Goal: Information Seeking & Learning: Learn about a topic

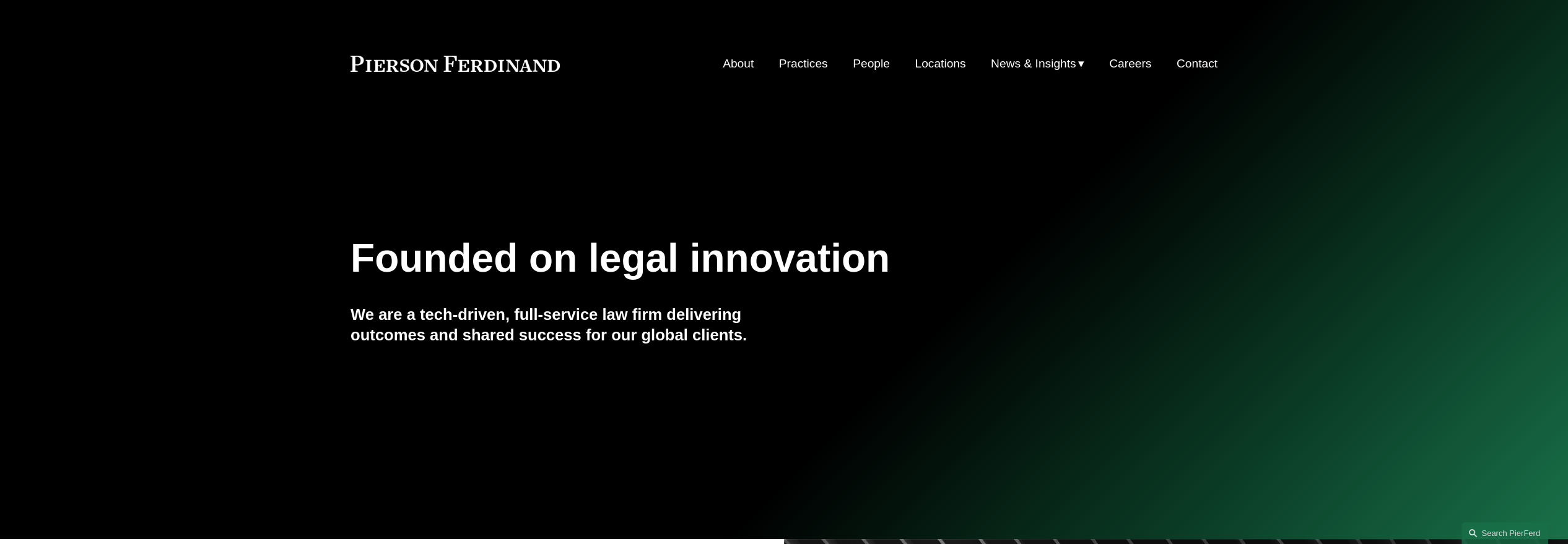
click at [723, 75] on link "About" at bounding box center [738, 64] width 31 height 24
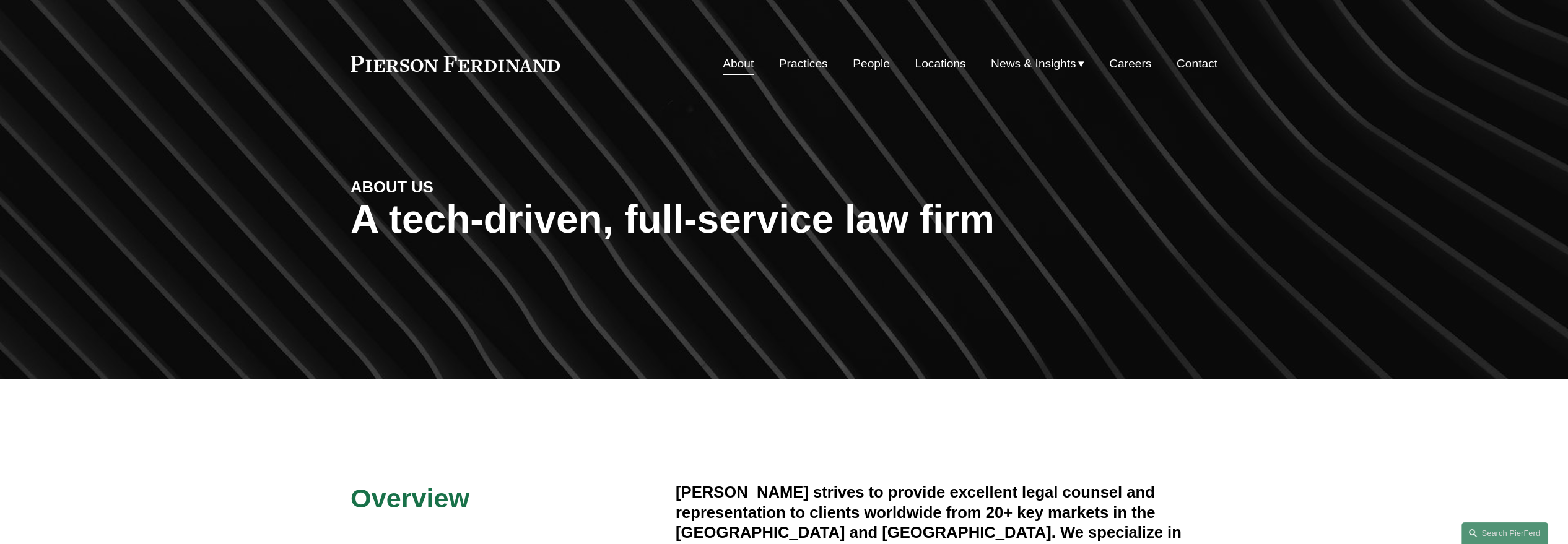
click at [0, 0] on link "Practices" at bounding box center [0, 0] width 0 height 0
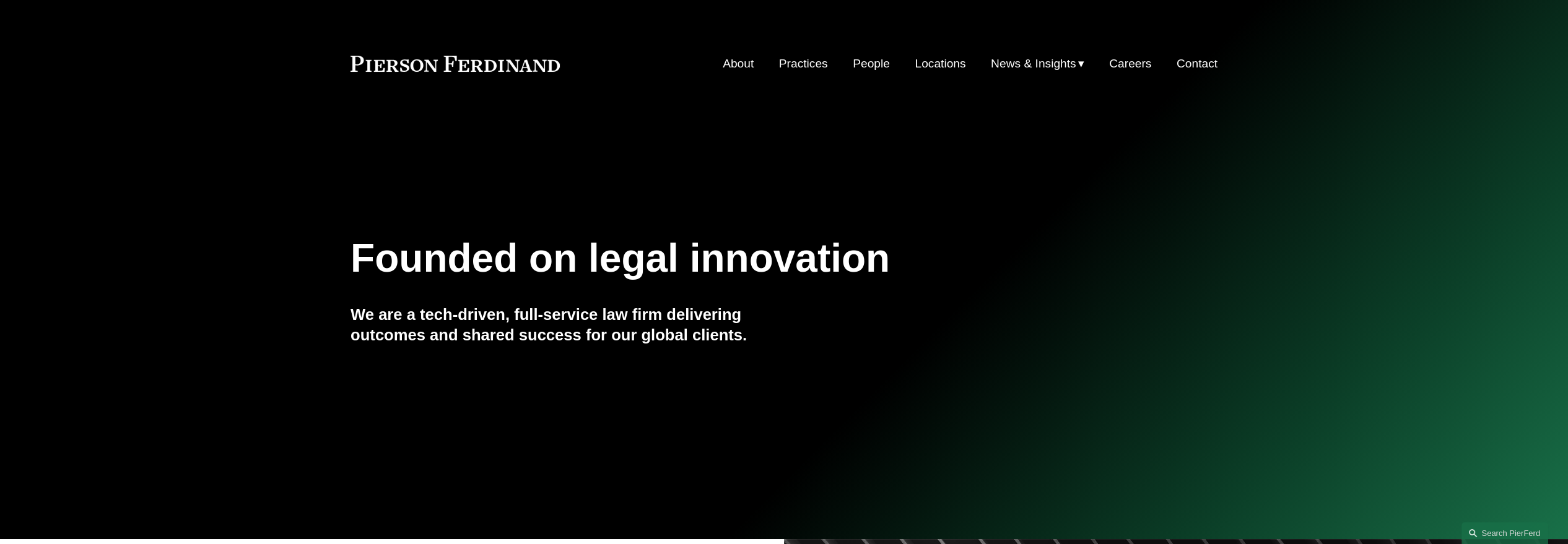
click at [853, 75] on link "People" at bounding box center [871, 64] width 37 height 24
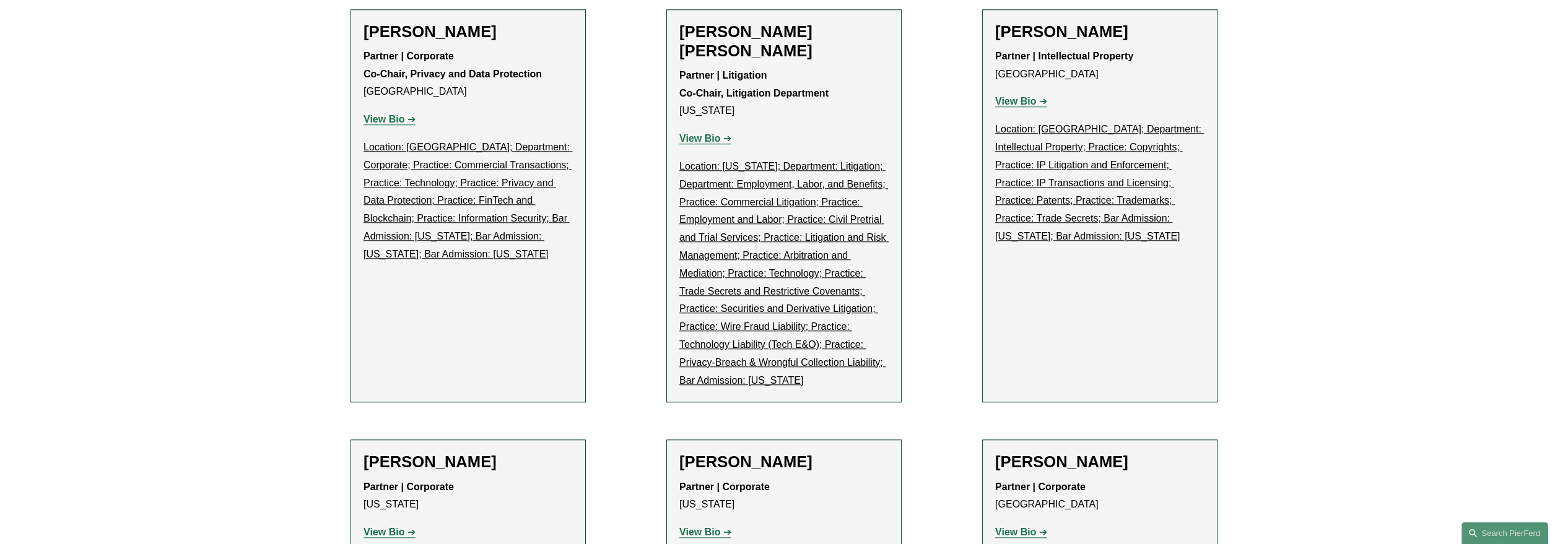
scroll to position [2866, 0]
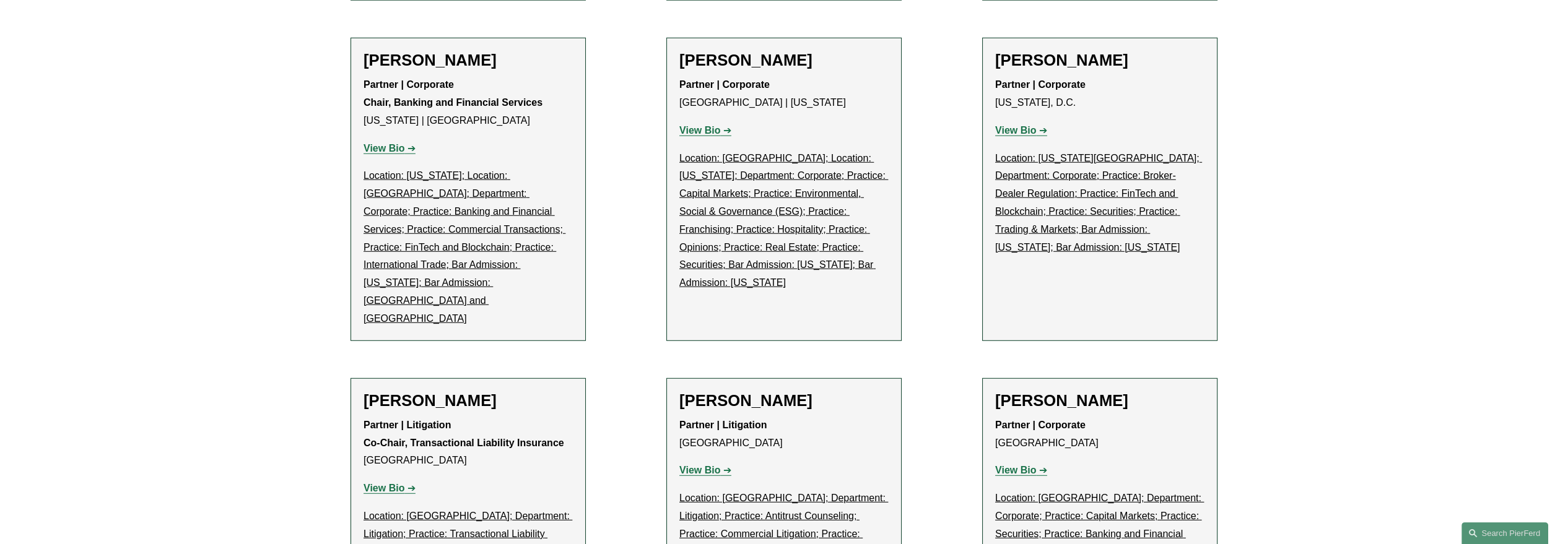
scroll to position [8133, 0]
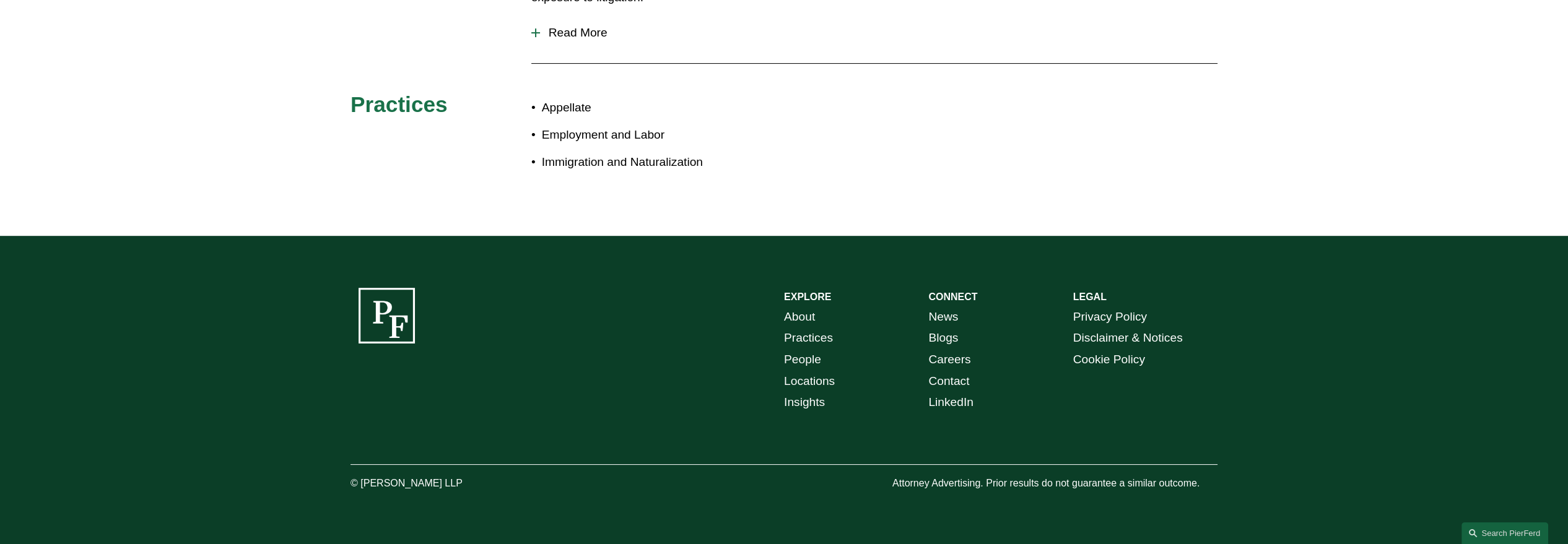
scroll to position [917, 0]
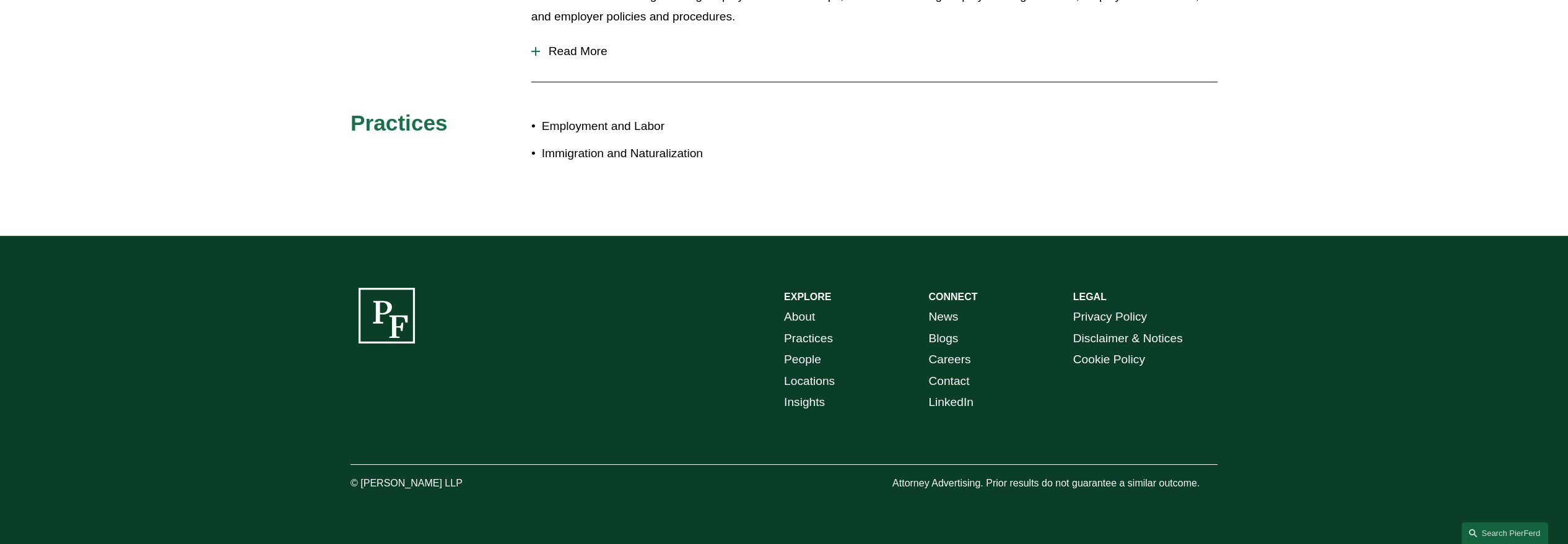
scroll to position [1445, 0]
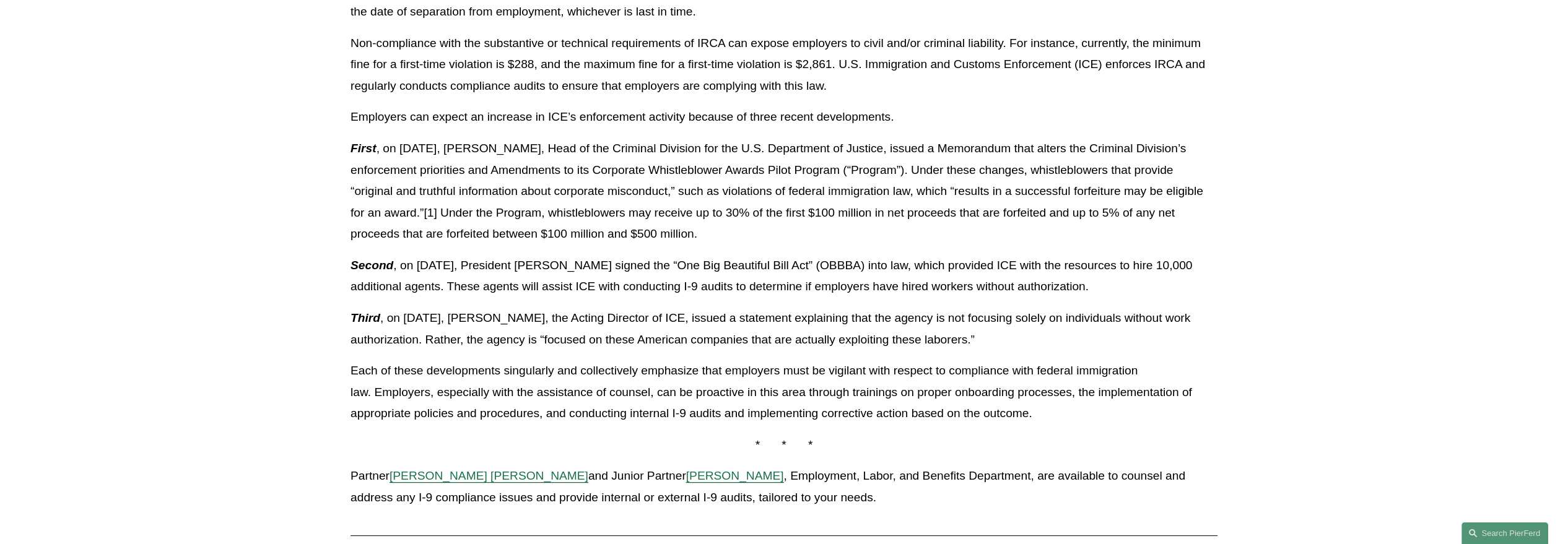
scroll to position [688, 0]
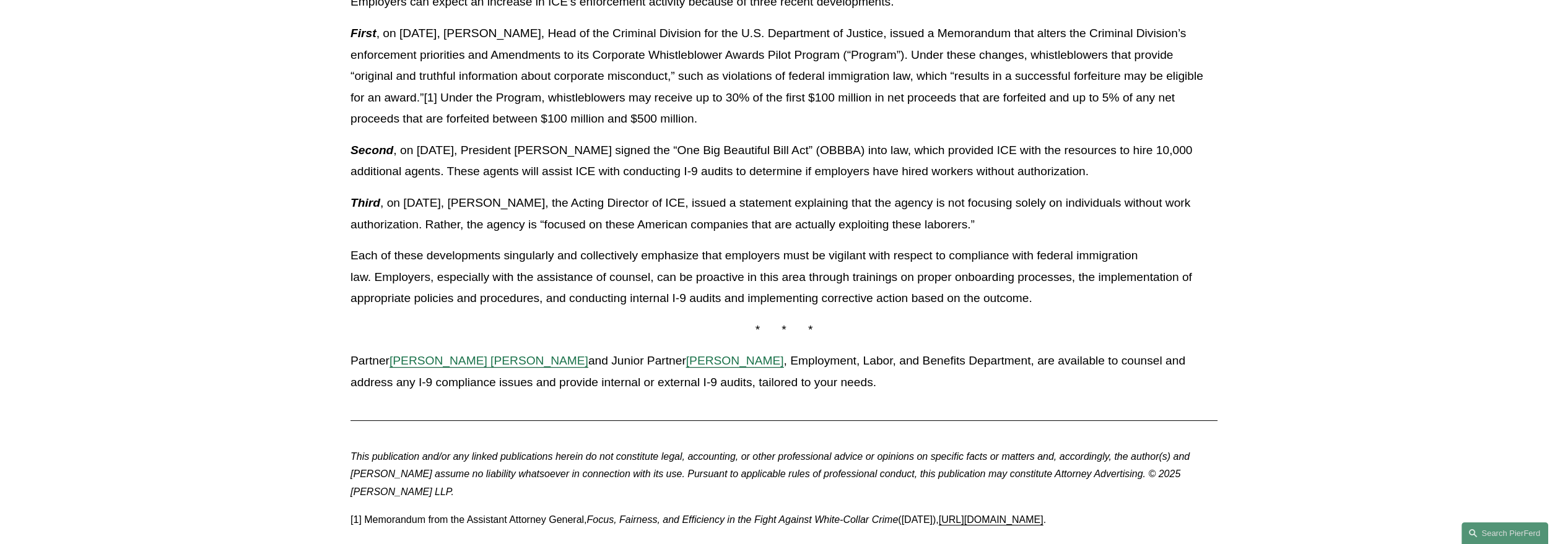
click at [686, 354] on span "[PERSON_NAME]" at bounding box center [735, 361] width 98 height 13
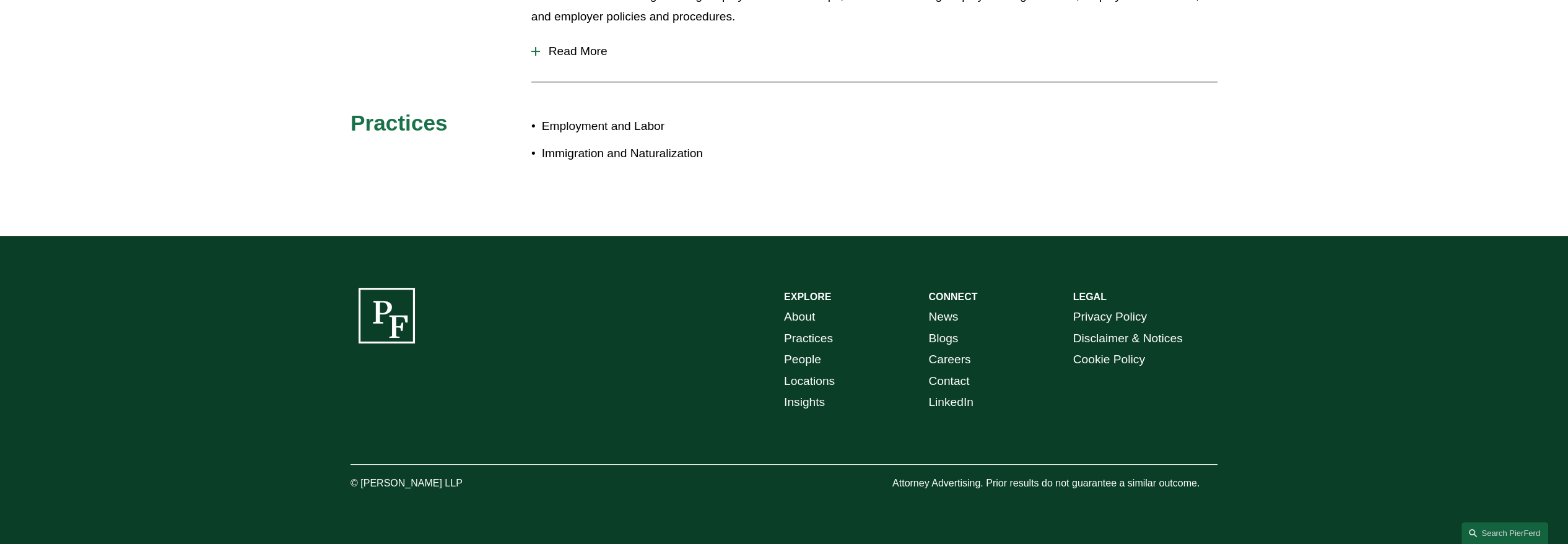
scroll to position [1376, 0]
drag, startPoint x: 314, startPoint y: 85, endPoint x: 445, endPoint y: 99, distance: 131.7
copy h2 "[PERSON_NAME]"
